Goal: Task Accomplishment & Management: Use online tool/utility

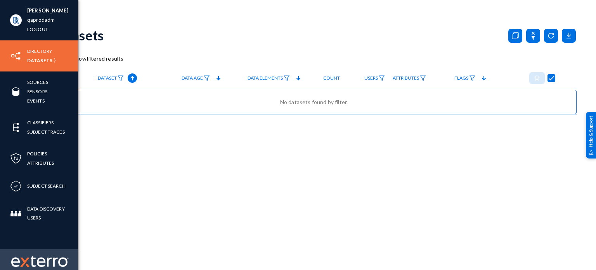
click at [25, 259] on img at bounding box center [24, 261] width 9 height 9
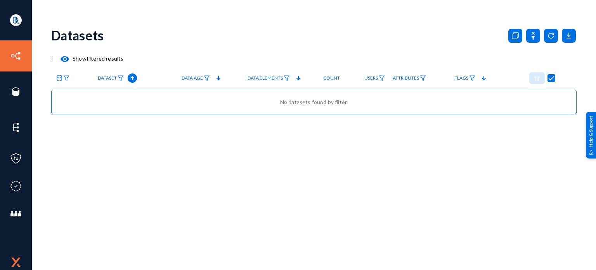
click at [112, 228] on div "Datasets | visibility Show filtered results Dataset Published Data Age Data Ele…" at bounding box center [313, 135] width 525 height 233
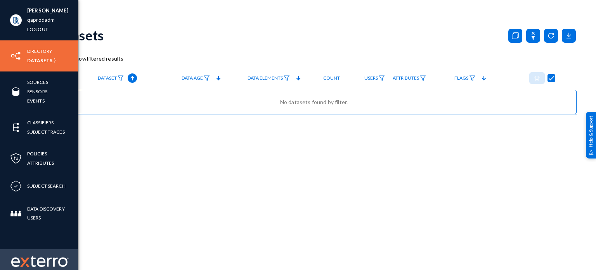
click at [28, 265] on div at bounding box center [39, 264] width 78 height 31
click at [28, 265] on img at bounding box center [24, 261] width 9 height 9
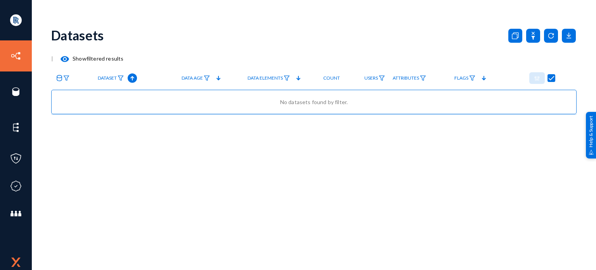
click at [90, 224] on div "Datasets | visibility Show filtered results Dataset Published Data Age Data Ele…" at bounding box center [313, 135] width 525 height 233
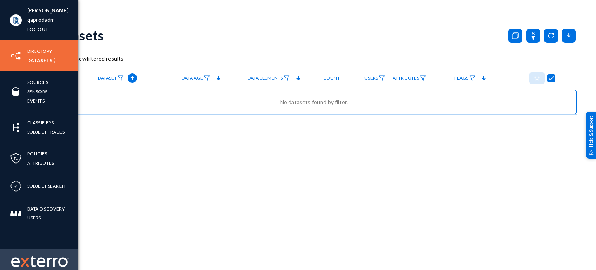
click at [22, 261] on img at bounding box center [24, 261] width 9 height 9
click at [37, 263] on img at bounding box center [39, 261] width 57 height 12
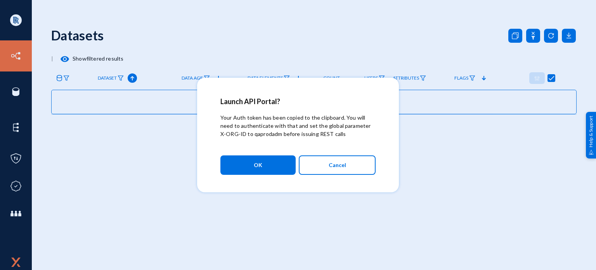
click at [128, 144] on div at bounding box center [298, 135] width 596 height 270
click at [244, 158] on button "OK" at bounding box center [257, 164] width 75 height 19
